Goal: Task Accomplishment & Management: Manage account settings

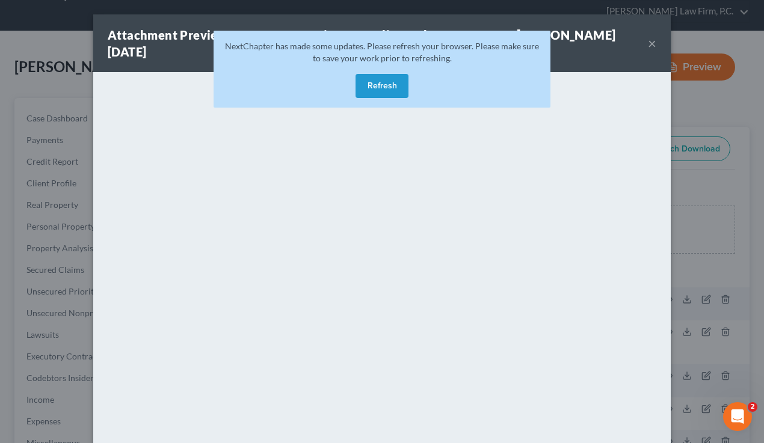
click at [379, 83] on button "Refresh" at bounding box center [381, 86] width 53 height 24
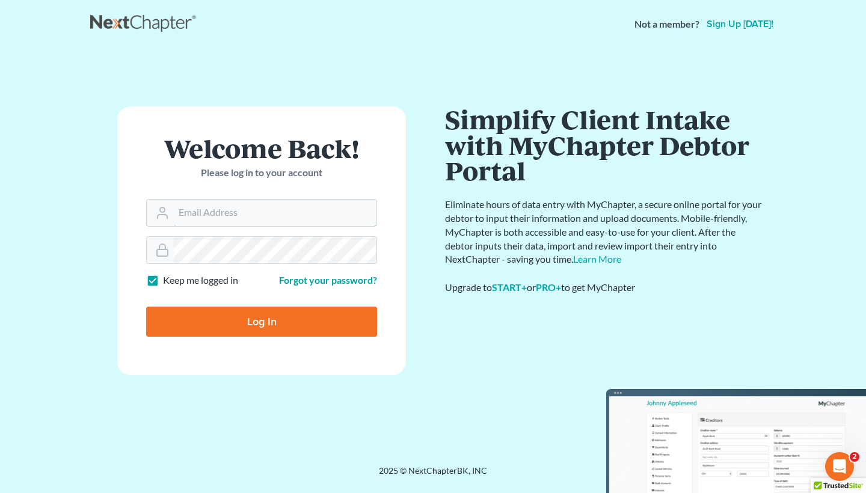
type input "seville@chamberslawlawyers.com"
click at [262, 320] on input "Log In" at bounding box center [261, 322] width 231 height 30
type input "Thinking..."
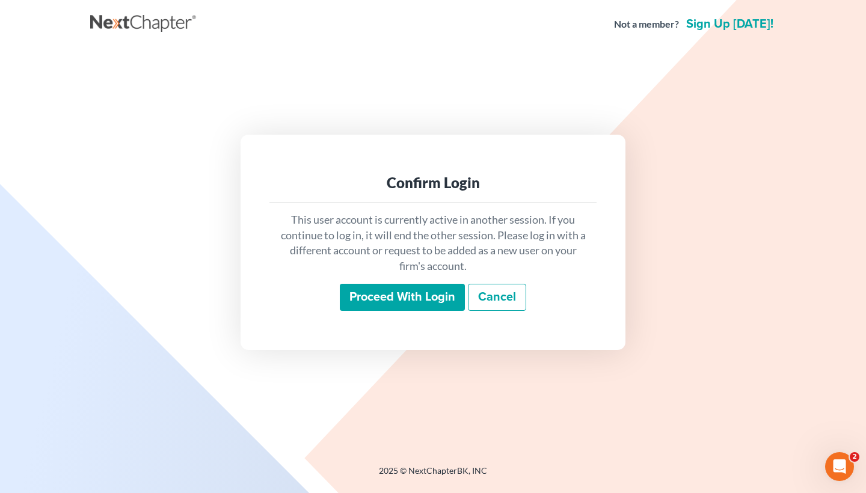
click at [361, 291] on input "Proceed with login" at bounding box center [402, 298] width 125 height 28
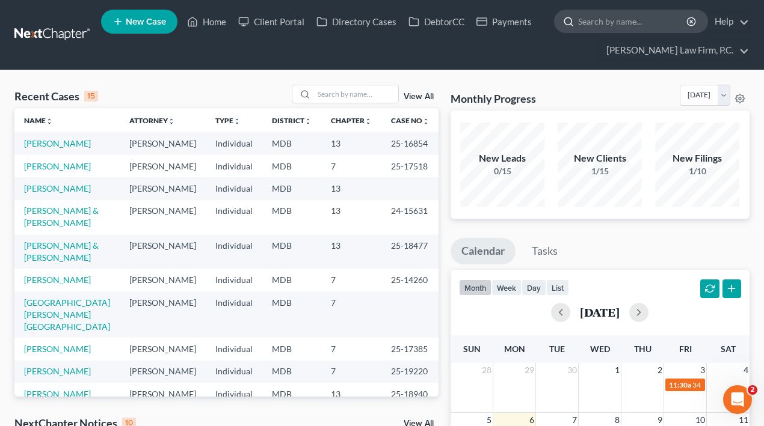
click at [666, 17] on input "search" at bounding box center [633, 21] width 110 height 22
paste input "Lipscomb, Wendy"
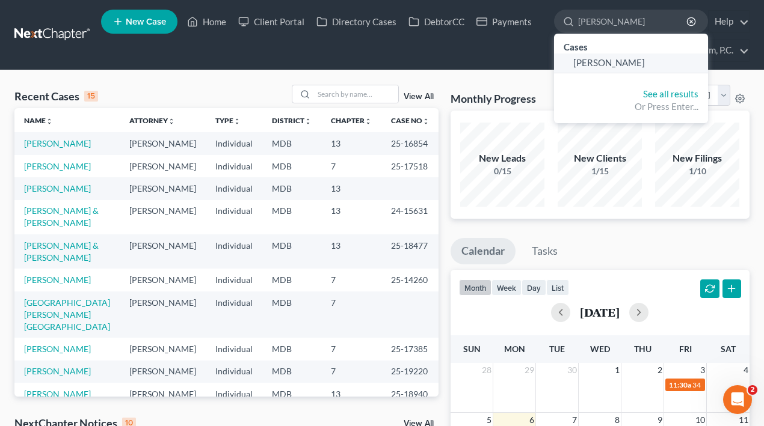
type input "Lipscomb, Wendy"
click at [614, 66] on span "Lipscomb, Wendy" at bounding box center [609, 62] width 72 height 11
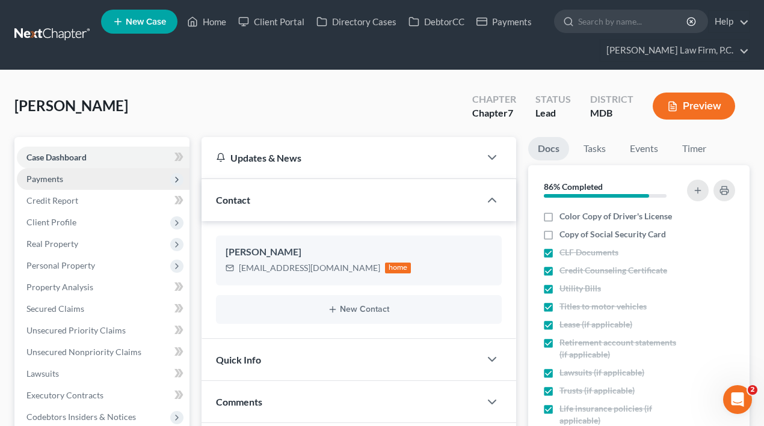
click at [90, 183] on span "Payments" at bounding box center [103, 179] width 173 height 22
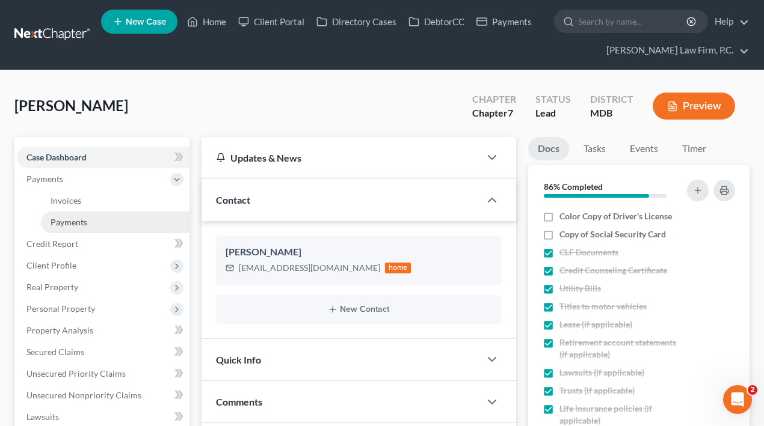
click at [86, 224] on span "Payments" at bounding box center [69, 222] width 37 height 10
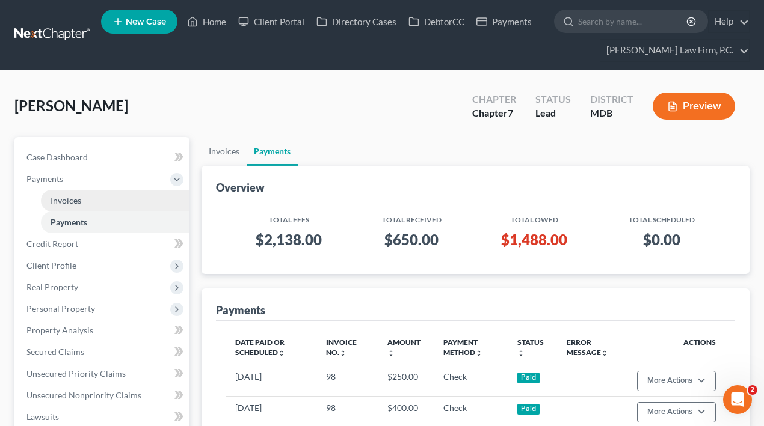
click at [132, 195] on link "Invoices" at bounding box center [115, 201] width 149 height 22
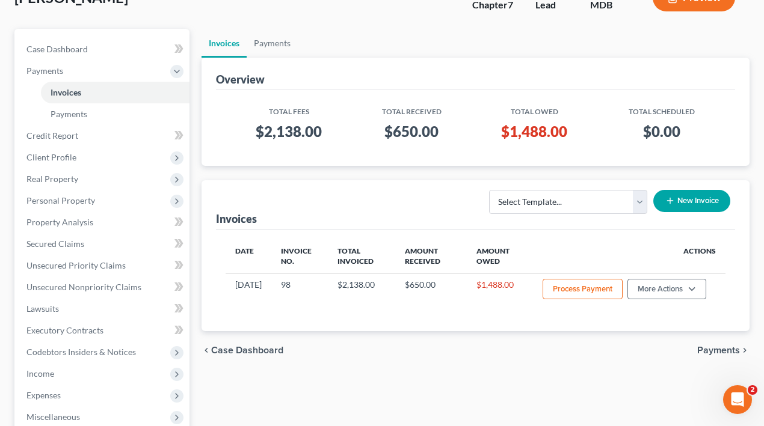
scroll to position [110, 0]
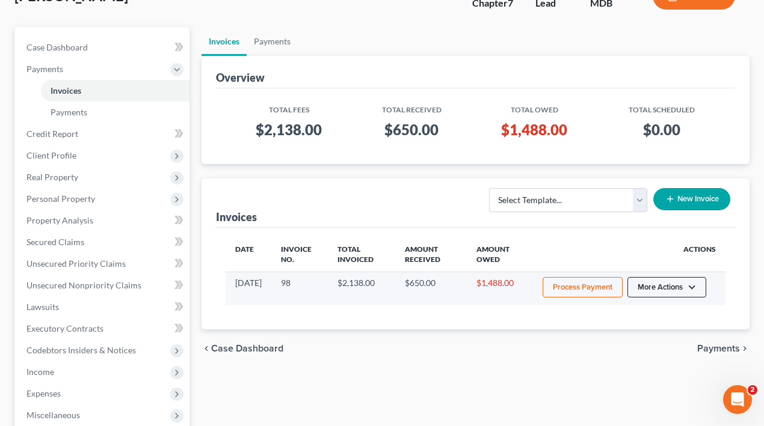
click at [657, 288] on button "More Actions" at bounding box center [666, 287] width 79 height 20
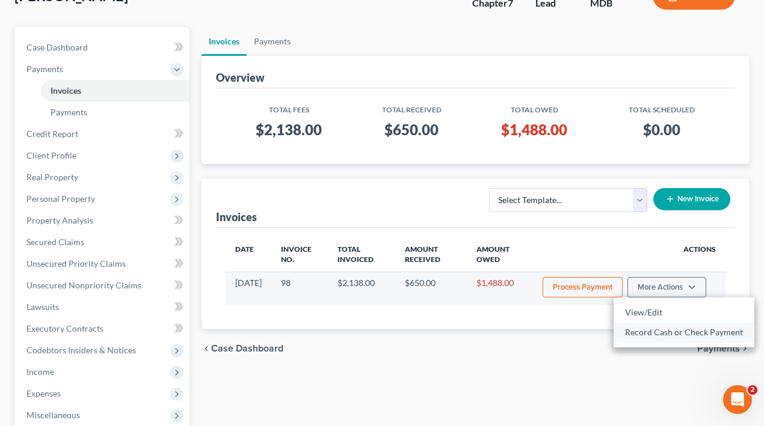
click at [640, 332] on link "Record Cash or Check Payment" at bounding box center [683, 332] width 141 height 20
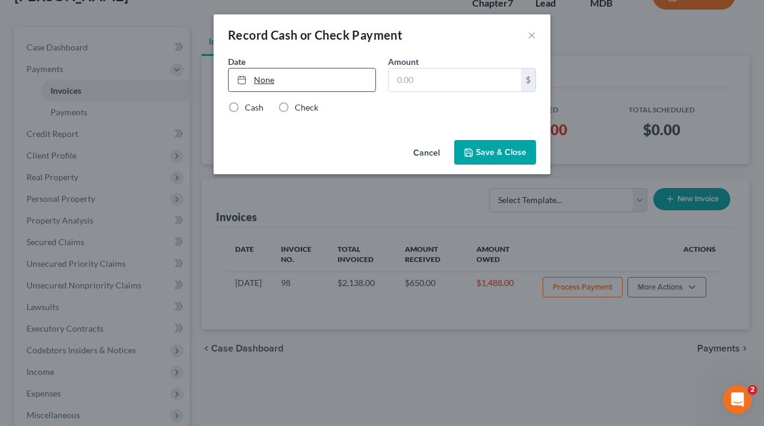
click at [293, 81] on link "None" at bounding box center [301, 80] width 147 height 23
click at [446, 75] on input "text" at bounding box center [454, 80] width 132 height 23
type input "250"
click at [295, 104] on label "Check" at bounding box center [306, 108] width 23 height 12
click at [299, 104] on input "Check" at bounding box center [303, 106] width 8 height 8
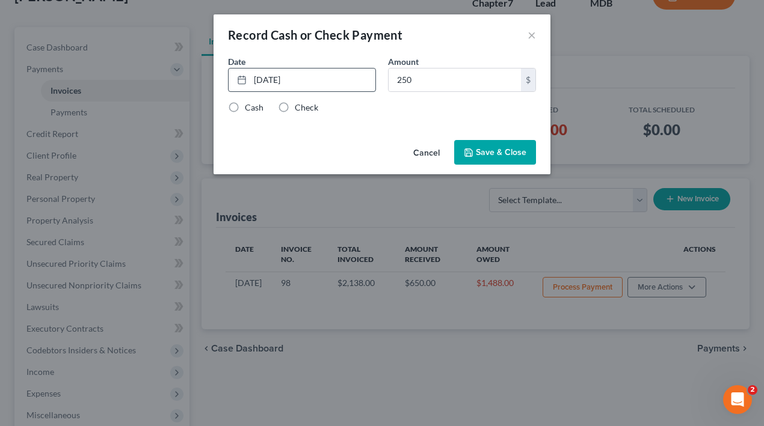
radio input "true"
click at [509, 151] on button "Save & Close" at bounding box center [495, 152] width 82 height 25
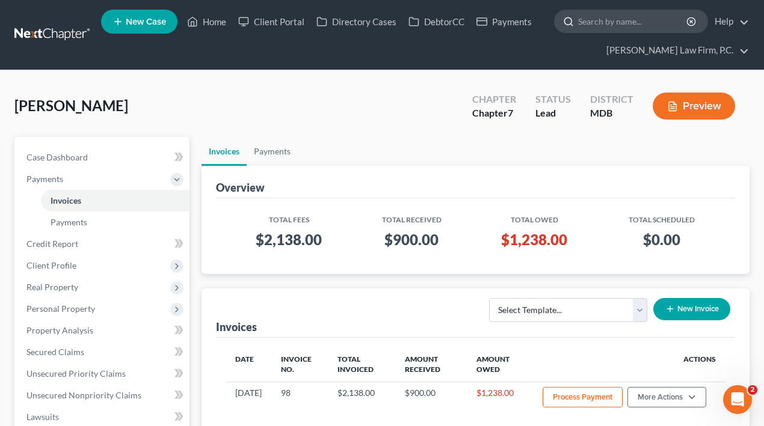
scroll to position [0, 0]
click at [637, 25] on input "search" at bounding box center [633, 21] width 110 height 22
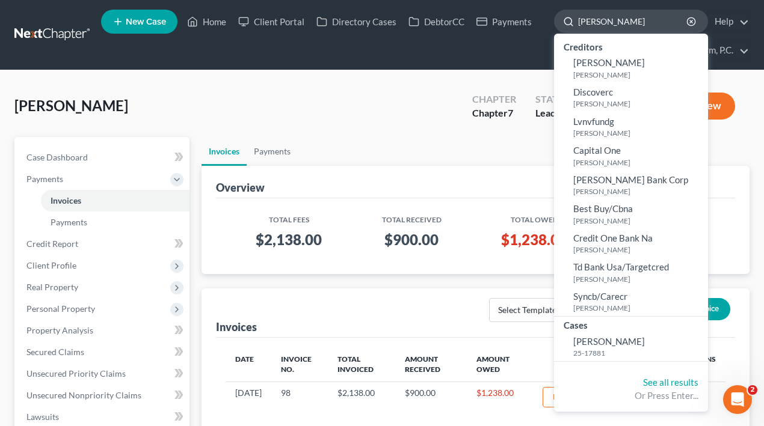
type input "Kline"
drag, startPoint x: 637, startPoint y: 25, endPoint x: 605, endPoint y: 342, distance: 318.5
click at [605, 342] on span "Kline, Lori" at bounding box center [609, 341] width 72 height 11
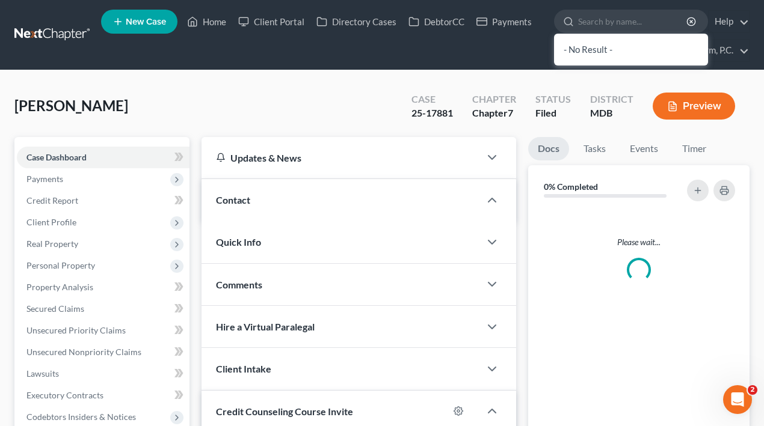
click at [602, 343] on div "Home New Case Client Portal Directory Cases DebtorCC Payments Chambers Law Firm…" at bounding box center [382, 382] width 764 height 765
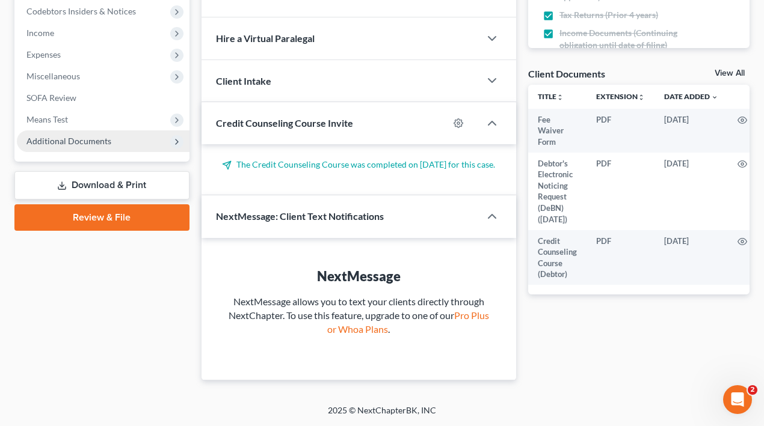
scroll to position [414, 0]
click at [100, 136] on span "Additional Documents" at bounding box center [68, 141] width 85 height 10
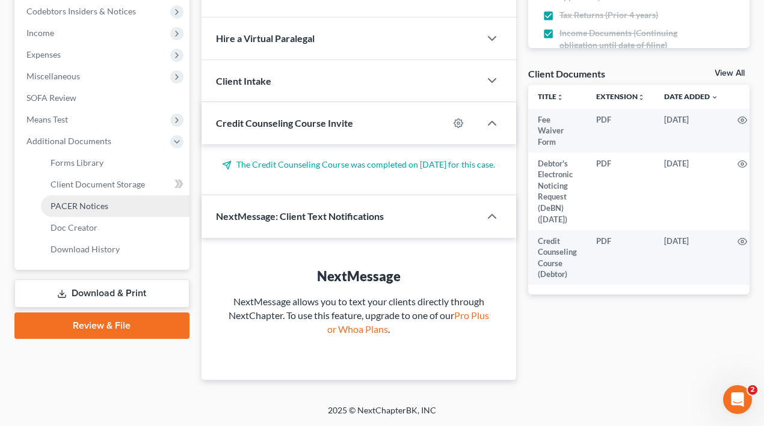
click at [99, 201] on span "PACER Notices" at bounding box center [80, 206] width 58 height 10
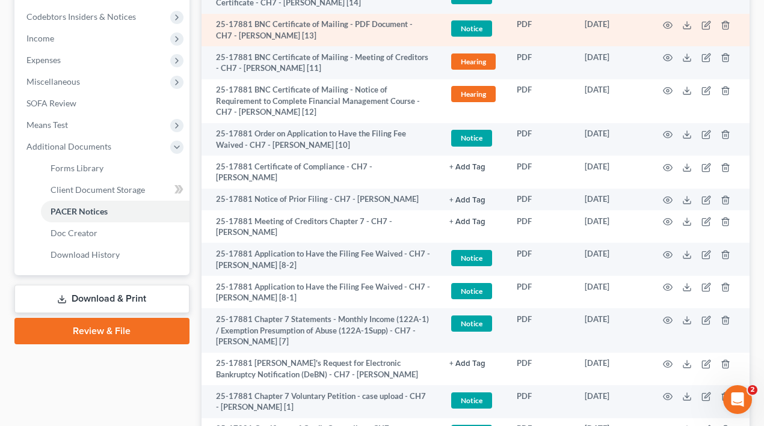
scroll to position [403, 0]
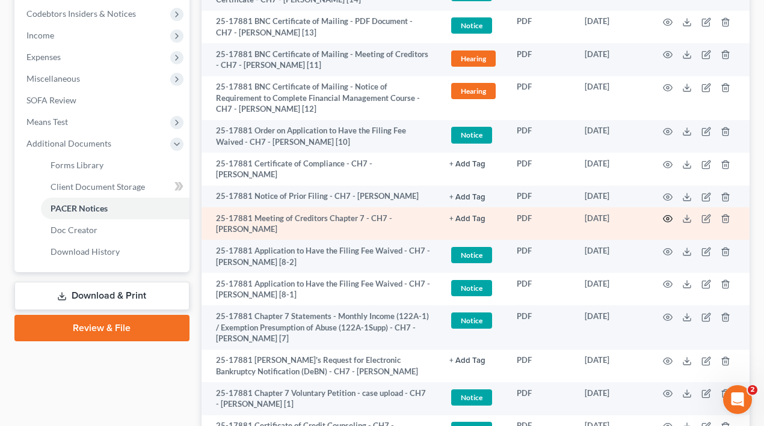
click at [668, 214] on icon "button" at bounding box center [668, 219] width 10 height 10
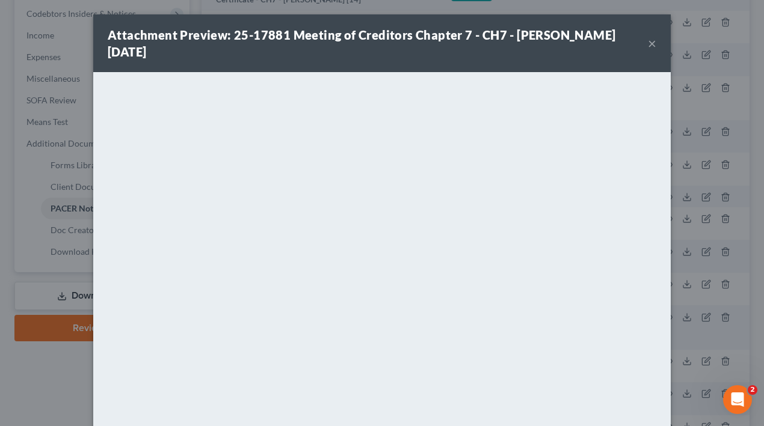
click at [656, 43] on div "Attachment Preview: 25-17881 Meeting of Creditors Chapter 7 - CH7 - Lori Ann Kl…" at bounding box center [381, 43] width 577 height 58
drag, startPoint x: 654, startPoint y: 43, endPoint x: 645, endPoint y: 46, distance: 9.9
click at [645, 46] on div "Attachment Preview: 25-17881 Meeting of Creditors Chapter 7 - CH7 - Lori Ann Kl…" at bounding box center [381, 43] width 577 height 58
click at [652, 44] on button "×" at bounding box center [652, 43] width 8 height 14
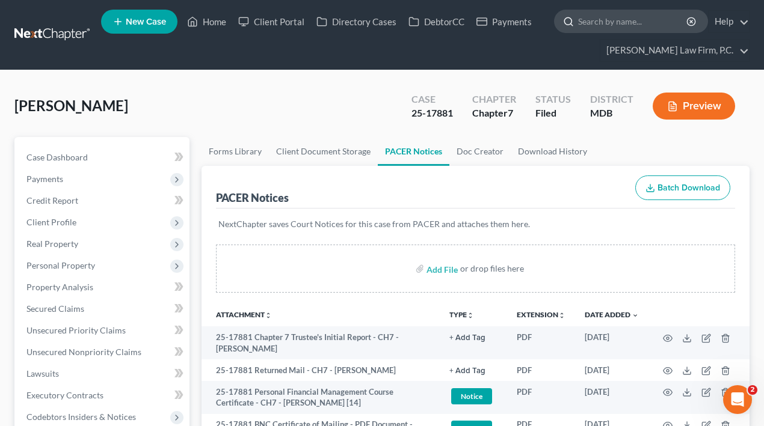
scroll to position [0, 0]
click at [590, 25] on input "search" at bounding box center [633, 21] width 110 height 22
click at [586, 23] on input "search" at bounding box center [633, 21] width 110 height 22
paste input "Basil Kourkounakis"
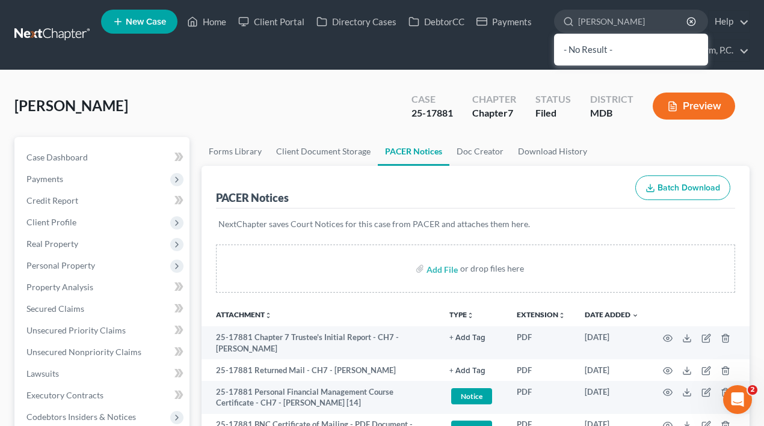
drag, startPoint x: 598, startPoint y: 25, endPoint x: 538, endPoint y: 24, distance: 60.7
click at [538, 25] on ul "New Case Home Client Portal Directory Cases DebtorCC Payments Basil Kourkounaki…" at bounding box center [425, 35] width 648 height 58
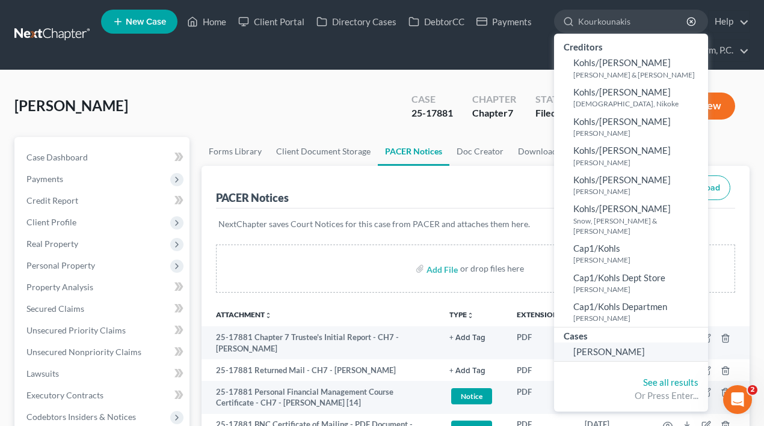
type input "Kourkounakis"
click at [626, 346] on span "Kourkounakis, Basil" at bounding box center [609, 351] width 72 height 11
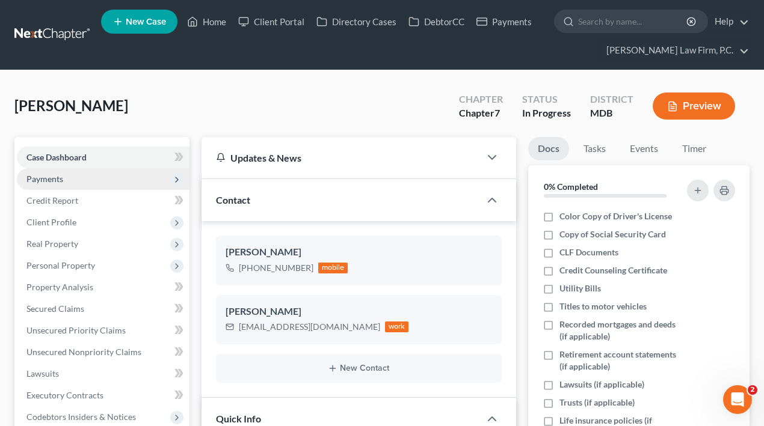
click at [90, 179] on span "Payments" at bounding box center [103, 179] width 173 height 22
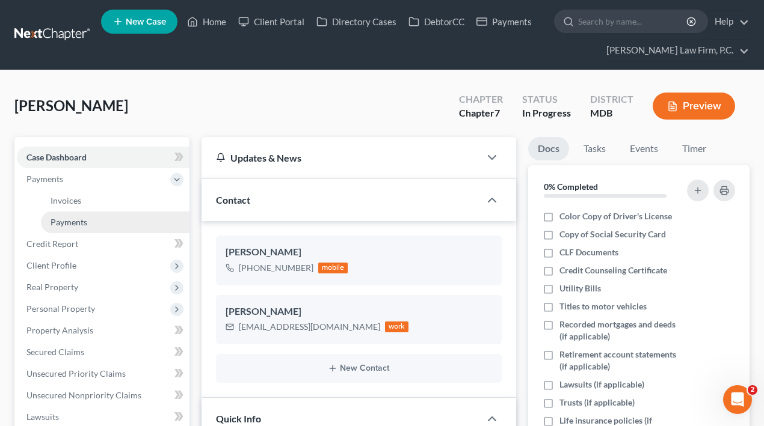
click at [87, 216] on link "Payments" at bounding box center [115, 223] width 149 height 22
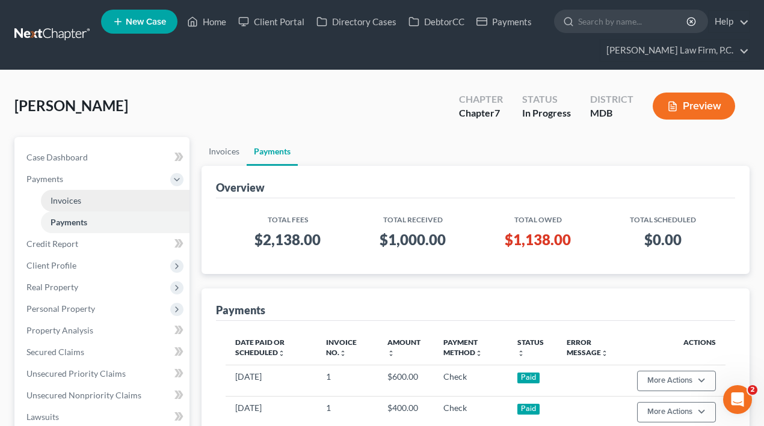
click at [86, 200] on link "Invoices" at bounding box center [115, 201] width 149 height 22
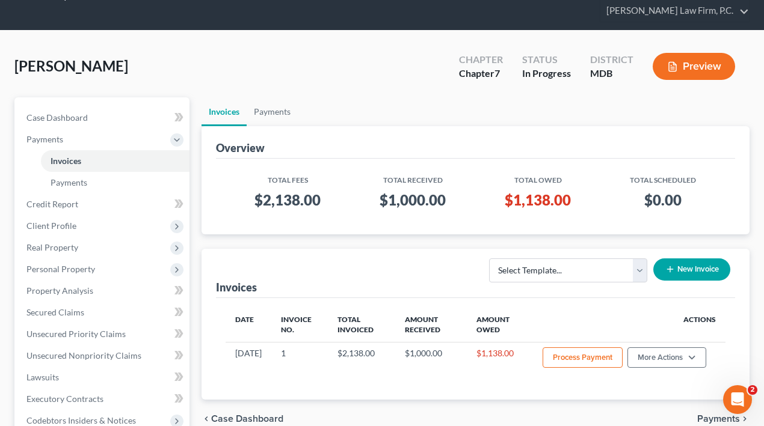
scroll to position [76, 0]
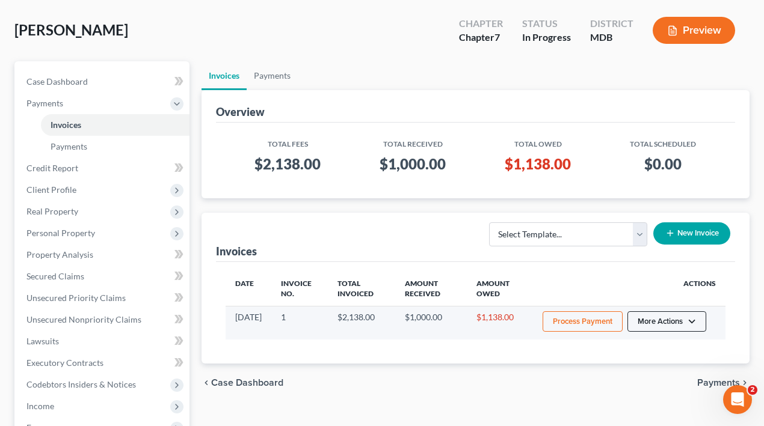
click at [678, 331] on button "More Actions" at bounding box center [666, 321] width 79 height 20
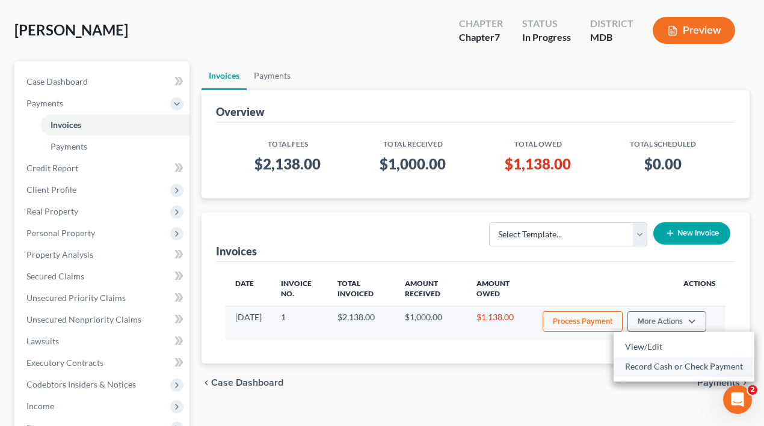
click at [651, 362] on link "Record Cash or Check Payment" at bounding box center [683, 367] width 141 height 20
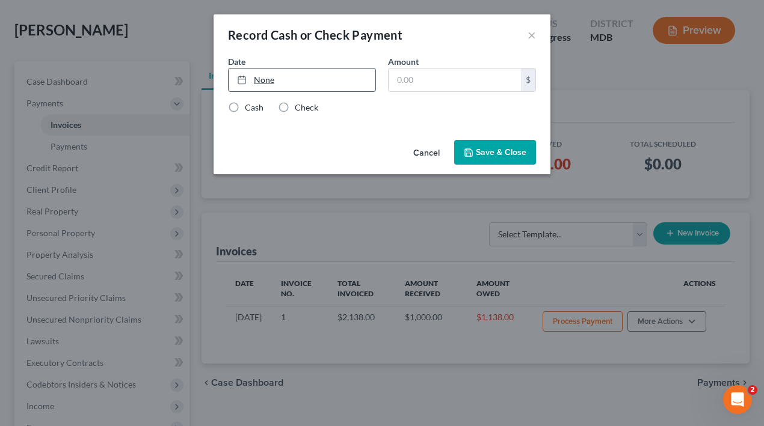
click at [319, 85] on link "None" at bounding box center [301, 80] width 147 height 23
click at [440, 80] on input "text" at bounding box center [454, 80] width 132 height 23
type input "500"
click at [293, 102] on div "Check" at bounding box center [298, 108] width 40 height 12
click at [295, 108] on label "Check" at bounding box center [306, 108] width 23 height 12
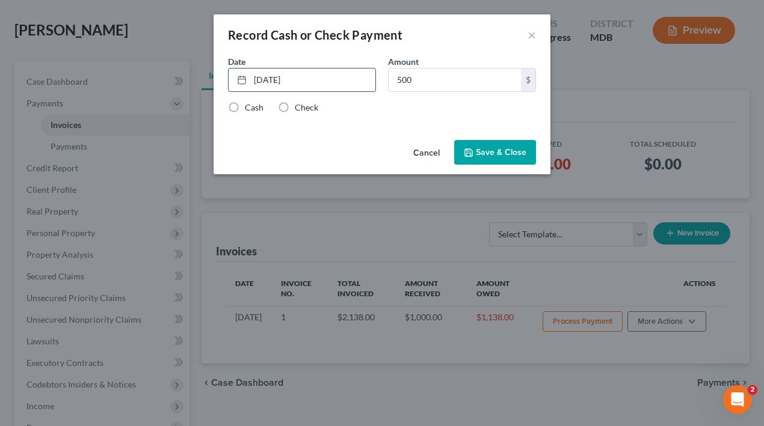
click at [299, 108] on input "Check" at bounding box center [303, 106] width 8 height 8
radio input "true"
click at [509, 148] on button "Save & Close" at bounding box center [495, 152] width 82 height 25
